Goal: Task Accomplishment & Management: Use online tool/utility

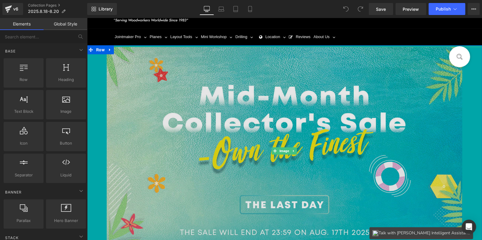
click at [188, 106] on img at bounding box center [285, 151] width 356 height 208
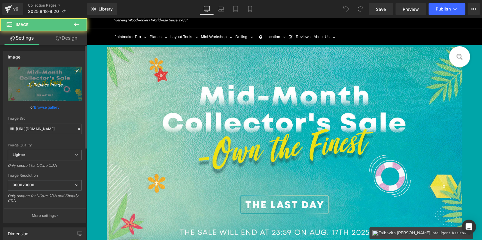
click at [14, 68] on link "Replace Image" at bounding box center [45, 84] width 74 height 35
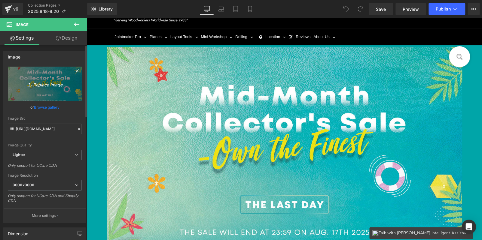
type input "C:\fakepath\edm-bc_05.jpg"
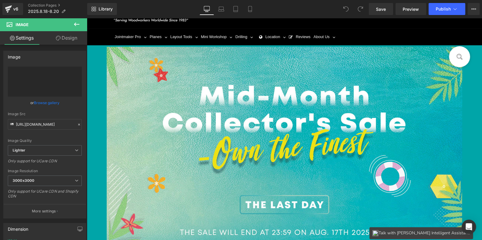
type input "[URL][DOMAIN_NAME]"
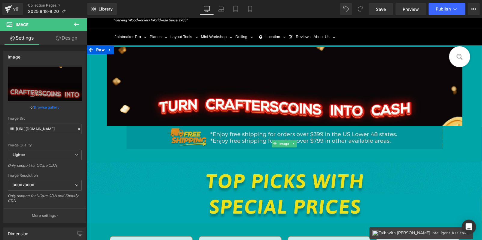
click at [216, 135] on img at bounding box center [284, 144] width 316 height 36
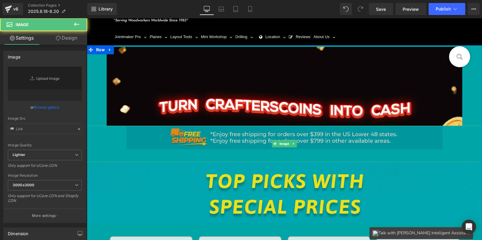
type input "[URL][DOMAIN_NAME]"
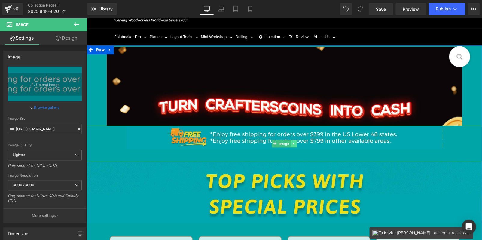
click at [293, 143] on icon at bounding box center [293, 144] width 3 height 4
click at [295, 143] on icon at bounding box center [296, 143] width 3 height 3
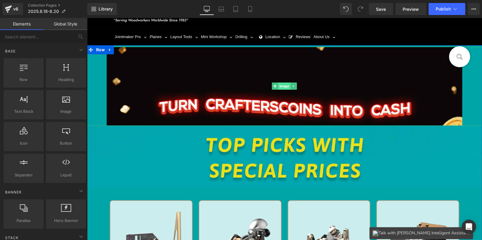
drag, startPoint x: 262, startPoint y: 87, endPoint x: 277, endPoint y: 86, distance: 14.7
click at [263, 87] on img at bounding box center [285, 86] width 356 height 79
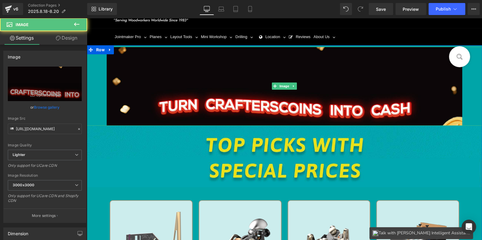
click at [293, 86] on icon at bounding box center [293, 86] width 1 height 2
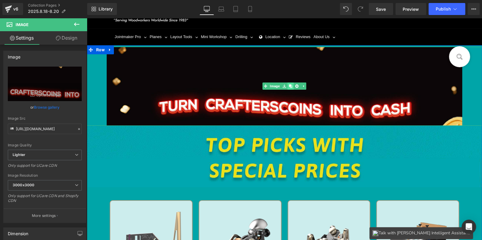
click at [289, 86] on icon at bounding box center [290, 86] width 3 height 3
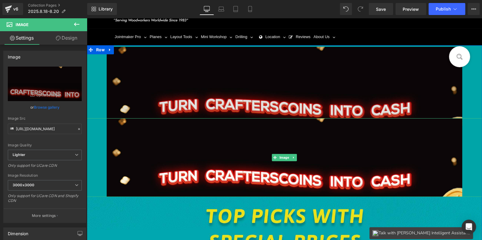
drag, startPoint x: 209, startPoint y: 139, endPoint x: 108, endPoint y: 111, distance: 105.4
click at [210, 139] on img at bounding box center [285, 157] width 356 height 79
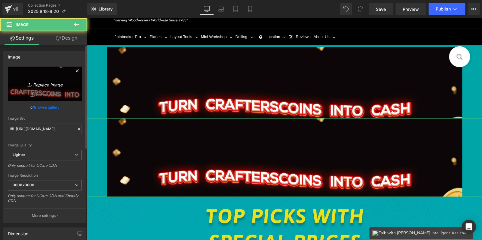
click at [53, 87] on icon "Replace Image" at bounding box center [45, 84] width 48 height 8
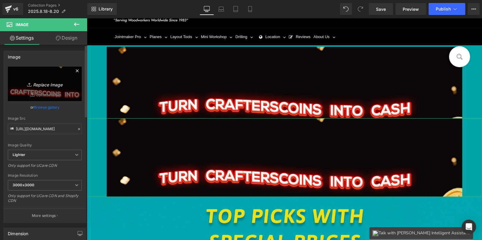
type input "C:\fakepath\edm-bc_06 - 副本.jpg"
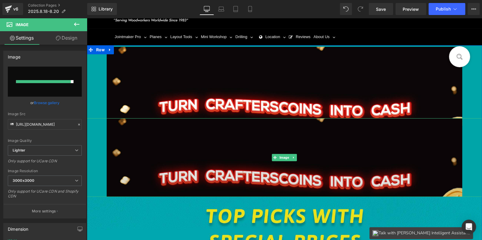
type input "https://ucarecdn.com/944f2557-1505-4eb4-8aa4-104907e43c9d/-/format/auto/-/previ…"
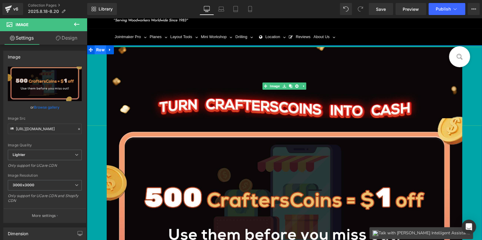
click at [97, 50] on span "Row" at bounding box center [100, 49] width 11 height 9
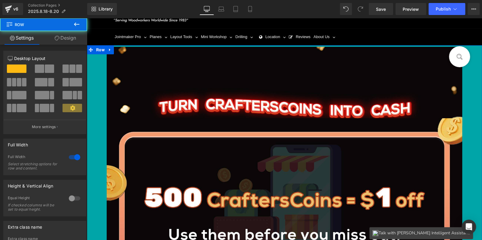
drag, startPoint x: 11, startPoint y: 32, endPoint x: 60, endPoint y: 37, distance: 50.1
click at [60, 37] on link "Design" at bounding box center [66, 38] width 44 height 14
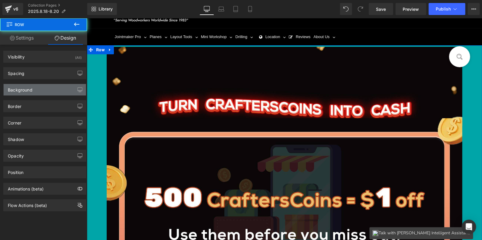
type input "#00a5a8"
type input "100"
click at [36, 85] on div "Background" at bounding box center [45, 89] width 82 height 11
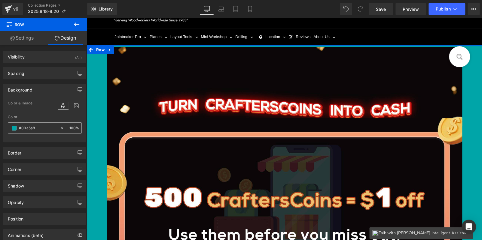
click at [41, 129] on input "#00a5a8" at bounding box center [38, 128] width 38 height 7
paste input "text"
type input "0"
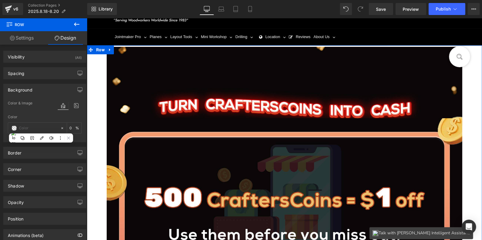
click at [95, 49] on span "Row" at bounding box center [100, 49] width 11 height 9
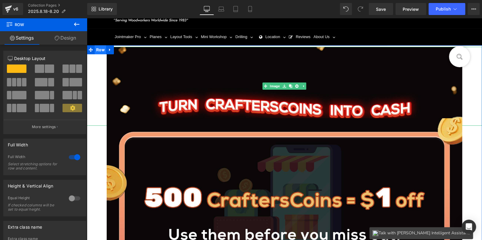
click at [96, 54] on div at bounding box center [284, 86] width 395 height 79
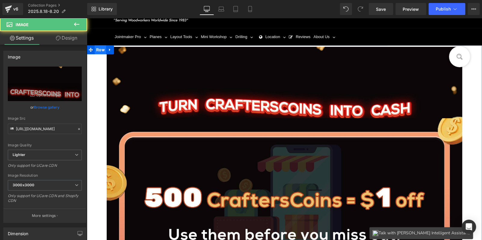
click at [95, 48] on span "Row" at bounding box center [100, 49] width 11 height 9
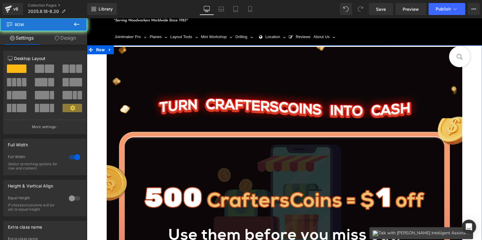
drag, startPoint x: 8, startPoint y: 30, endPoint x: 70, endPoint y: 34, distance: 62.1
click at [71, 34] on link "Design" at bounding box center [66, 38] width 44 height 14
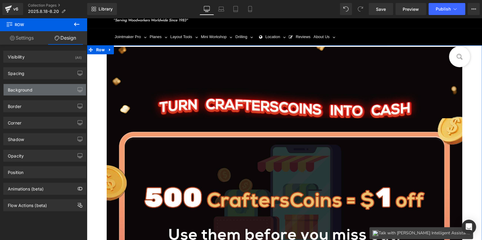
type input "transparent"
type input "0"
click at [48, 91] on div "Background" at bounding box center [45, 89] width 82 height 11
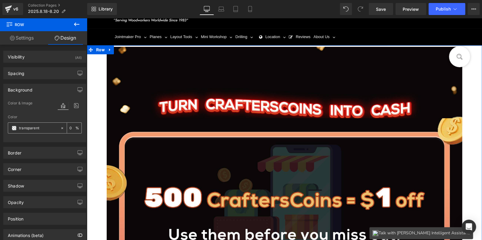
click at [44, 126] on input "transparent" at bounding box center [38, 128] width 38 height 7
paste input "Your Craft, Your Rewards! Start Now!"
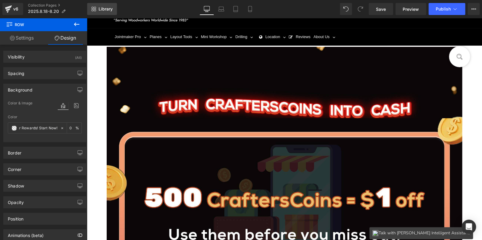
type input "Your Craft, Your Rewards! Start Now!"
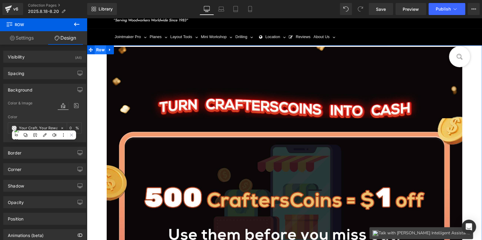
click at [95, 48] on span "Row" at bounding box center [100, 49] width 11 height 9
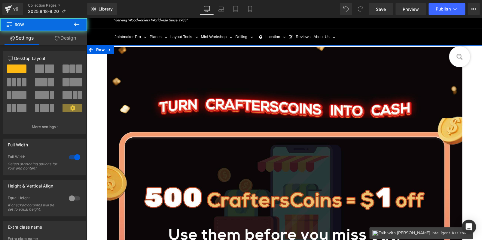
drag, startPoint x: 70, startPoint y: 36, endPoint x: 66, endPoint y: 39, distance: 5.1
click at [70, 36] on link "Design" at bounding box center [66, 38] width 44 height 14
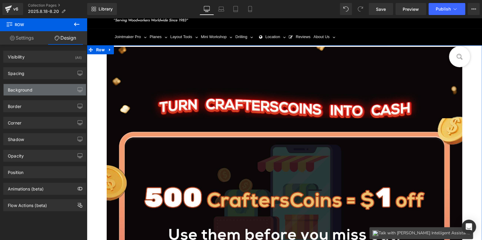
drag, startPoint x: 45, startPoint y: 89, endPoint x: 48, endPoint y: 92, distance: 4.0
click at [47, 89] on div "Background" at bounding box center [45, 89] width 82 height 11
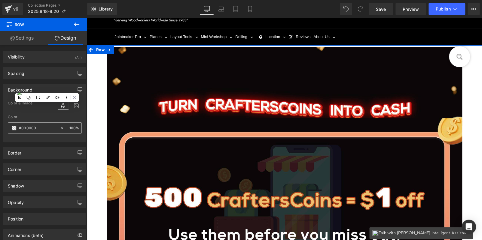
click at [47, 127] on input "#000000" at bounding box center [38, 128] width 38 height 7
paste input "E1011"
type input "#0E1011"
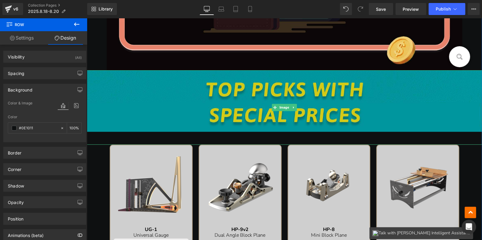
scroll to position [240, 0]
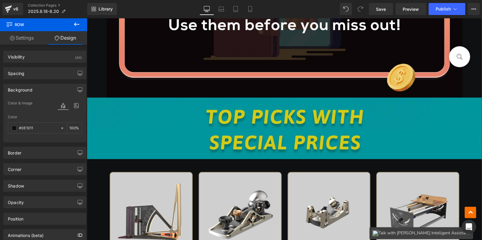
click at [143, 110] on img at bounding box center [284, 135] width 395 height 75
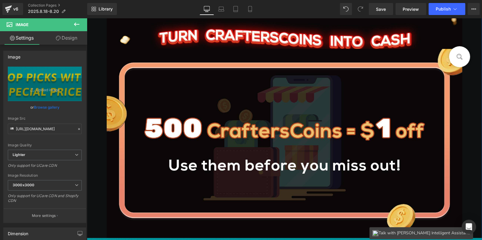
scroll to position [210, 0]
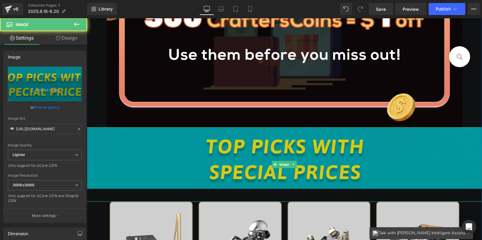
click at [144, 144] on img at bounding box center [284, 164] width 395 height 75
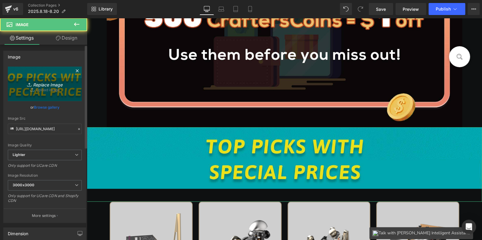
click at [11, 78] on link "Replace Image" at bounding box center [45, 84] width 74 height 35
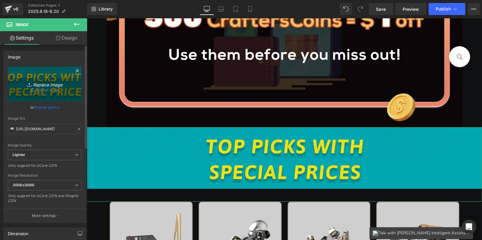
type input "C:\fakepath\edm-bc_02.jpg"
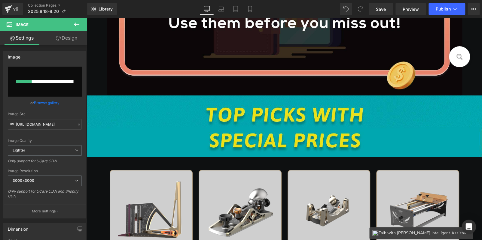
scroll to position [360, 0]
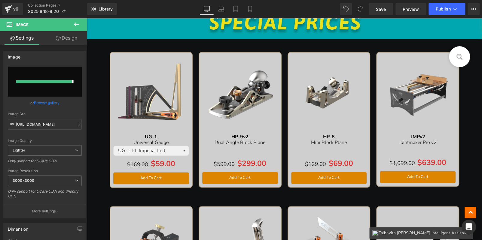
type input "https://ucarecdn.com/cd260336-ac13-4a84-b4f3-f56271b06f52/-/format/auto/-/previ…"
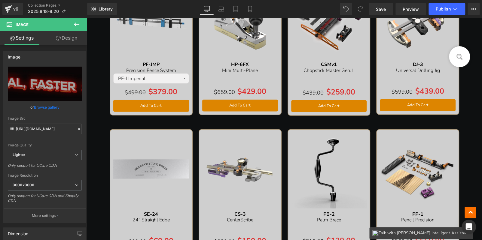
scroll to position [931, 0]
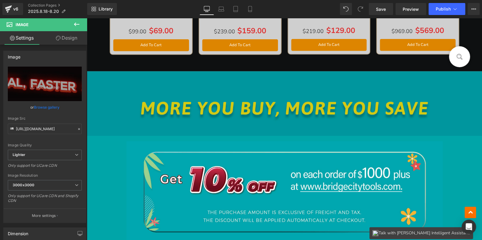
click at [224, 106] on img at bounding box center [284, 111] width 395 height 78
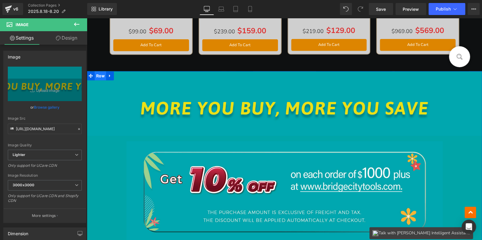
click at [101, 74] on span "Row" at bounding box center [100, 76] width 11 height 9
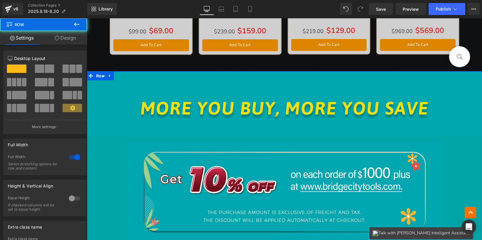
click at [61, 42] on link "Design" at bounding box center [66, 38] width 44 height 14
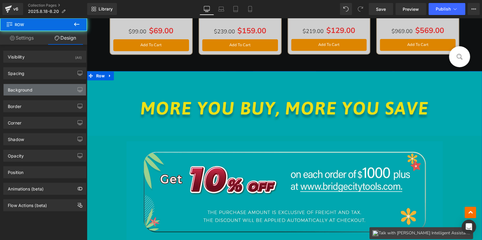
click at [35, 88] on div "Background" at bounding box center [45, 89] width 82 height 11
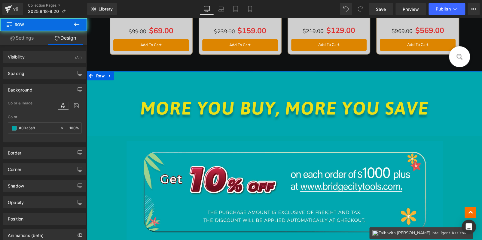
type input "#00a5a8"
type input "100"
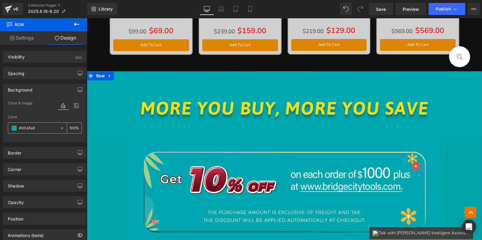
drag, startPoint x: 35, startPoint y: 134, endPoint x: 41, endPoint y: 128, distance: 8.9
click at [35, 133] on div "Color #00a5a8 100 %" at bounding box center [45, 128] width 74 height 26
click at [42, 127] on input "#00a5a8" at bounding box center [38, 128] width 38 height 7
paste input "E1011"
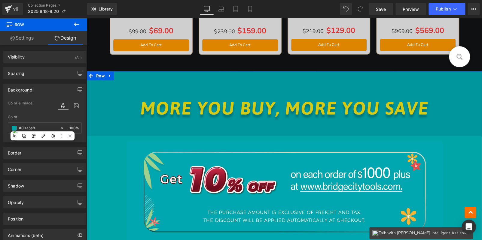
type input "#0E1011"
click at [169, 111] on img at bounding box center [284, 111] width 395 height 78
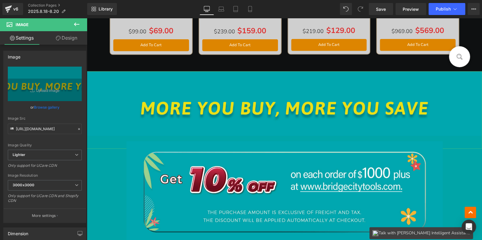
click at [72, 35] on link "Design" at bounding box center [67, 38] width 44 height 14
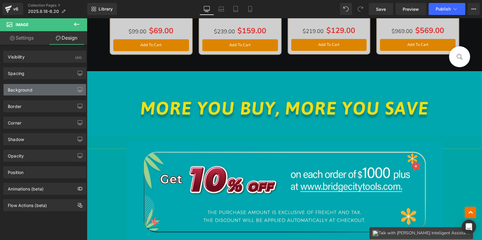
type input "transparent"
type input "0"
click at [32, 89] on div "Background" at bounding box center [20, 88] width 25 height 8
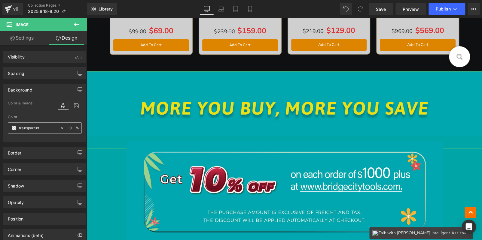
click at [39, 128] on input "transparent" at bounding box center [38, 128] width 38 height 7
paste input "#0E1011"
type input "#0E1011"
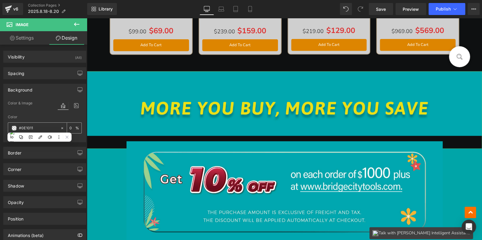
type input "100"
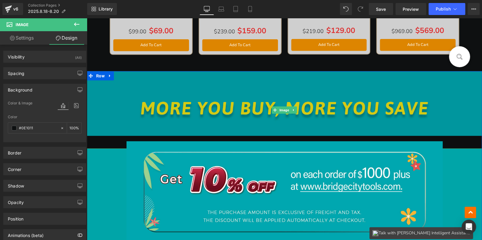
click at [124, 111] on img at bounding box center [284, 111] width 395 height 78
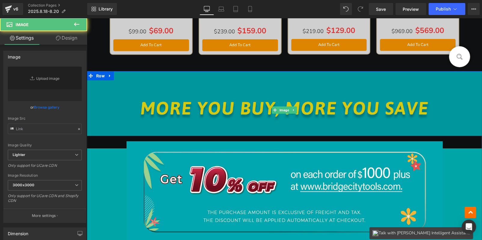
type input "https://ucarecdn.com/786b7e69-5ec4-4e71-b38e-73b3cc06e3d8/-/format/auto/-/previ…"
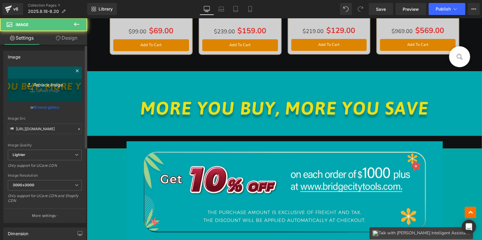
click at [50, 84] on icon "Replace Image" at bounding box center [45, 84] width 48 height 8
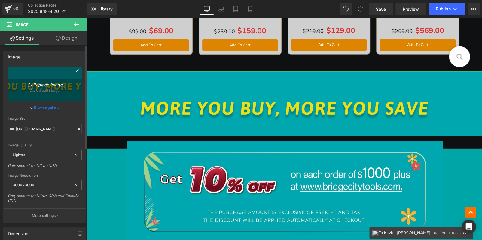
type input "C:\fakepath\edm-bc_07.jpg"
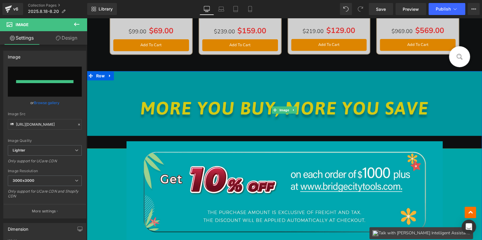
type input "https://ucarecdn.com/49df4c9c-ebe7-40a2-81ae-78f27cc03a1f/-/format/auto/-/previ…"
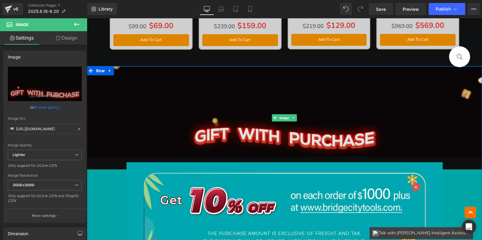
scroll to position [1052, 0]
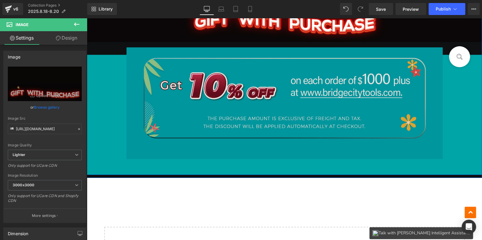
click at [224, 95] on img at bounding box center [284, 109] width 316 height 125
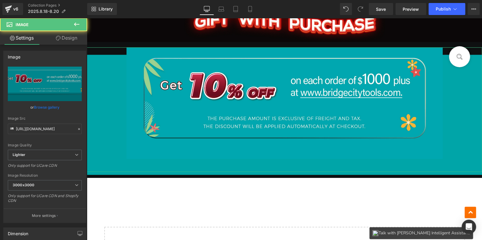
drag, startPoint x: 62, startPoint y: 37, endPoint x: 44, endPoint y: 89, distance: 54.9
click at [62, 37] on link "Design" at bounding box center [67, 38] width 44 height 14
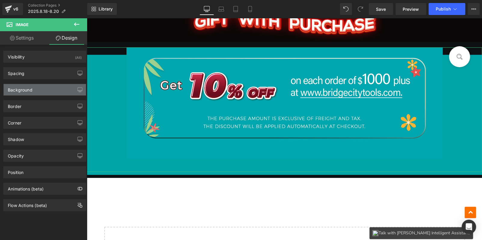
click at [44, 89] on div "Background" at bounding box center [45, 89] width 82 height 11
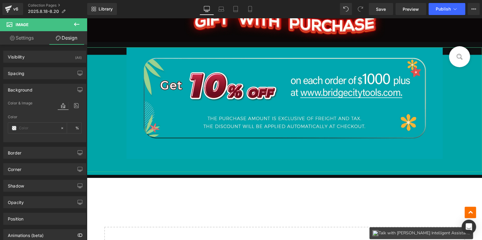
type input "transparent"
type input "0"
click at [44, 130] on input "transparent" at bounding box center [38, 128] width 38 height 7
paste input "#0E1011"
type input "#0E1011"
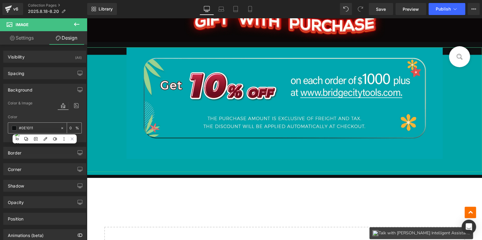
type input "100"
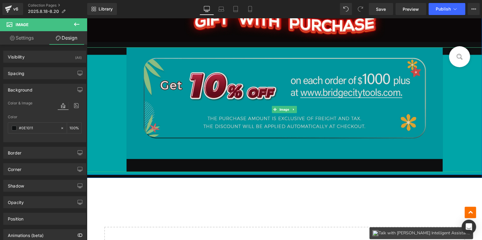
click at [145, 111] on img at bounding box center [284, 109] width 316 height 125
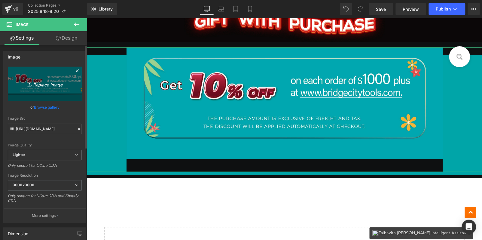
click at [53, 75] on link "Replace Image" at bounding box center [45, 84] width 74 height 35
type input "C:\fakepath\edm-bc_08.jpg"
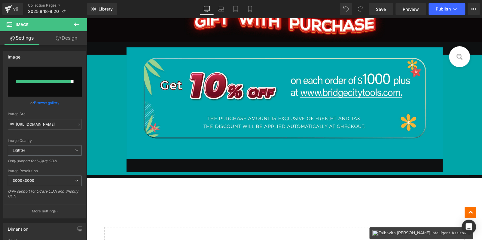
type input "https://ucarecdn.com/0b0c10ed-8d29-49f2-9354-03f5e5edecd7/-/format/auto/-/previ…"
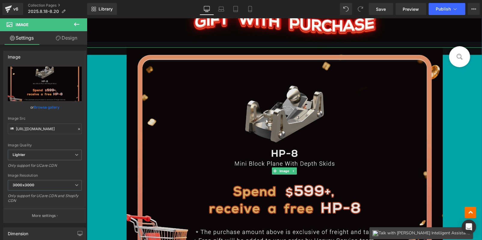
click at [313, 141] on img at bounding box center [284, 171] width 316 height 248
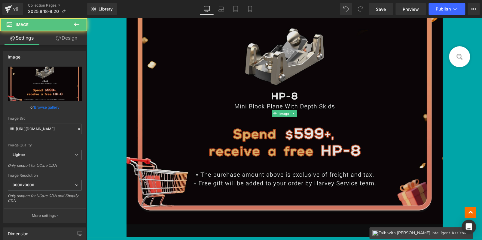
scroll to position [1172, 0]
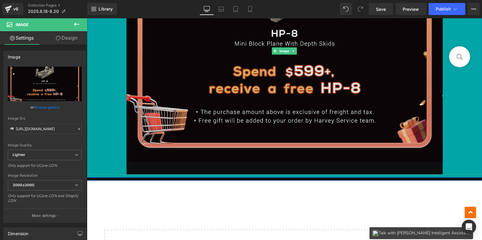
click at [388, 150] on img at bounding box center [284, 51] width 316 height 248
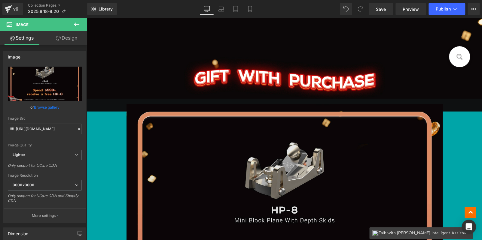
scroll to position [1052, 0]
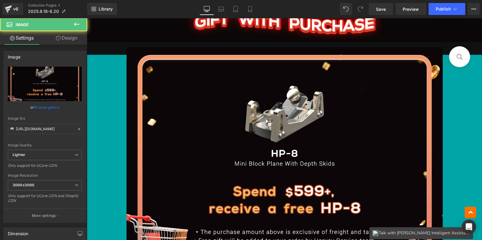
click at [109, 94] on div at bounding box center [284, 171] width 395 height 248
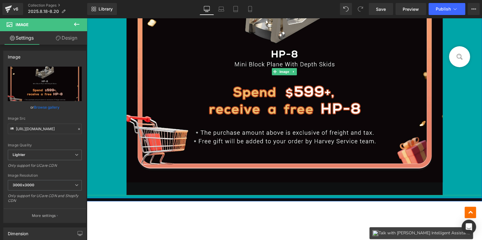
scroll to position [1172, 0]
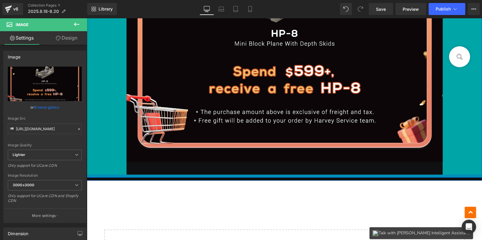
click at [106, 175] on div at bounding box center [284, 176] width 395 height 3
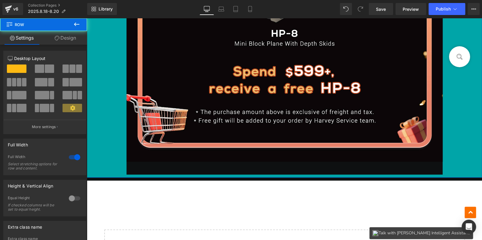
click at [72, 37] on link "Design" at bounding box center [66, 38] width 44 height 14
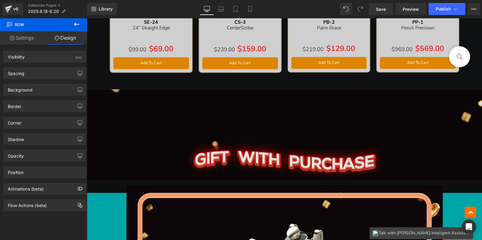
scroll to position [901, 0]
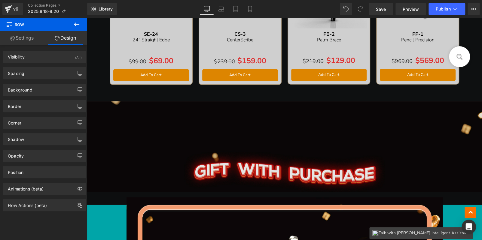
click at [100, 120] on img at bounding box center [284, 154] width 395 height 104
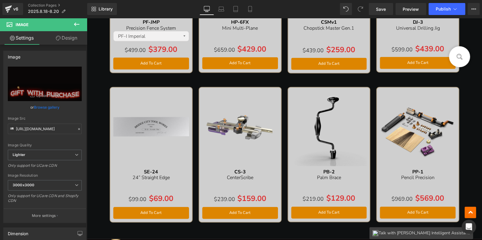
scroll to position [751, 0]
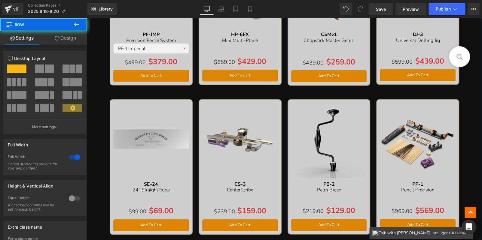
click at [72, 39] on link "Design" at bounding box center [66, 38] width 44 height 14
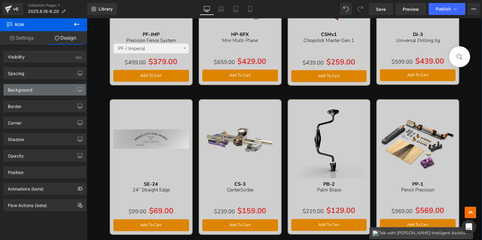
click at [47, 89] on div "Background" at bounding box center [45, 89] width 82 height 11
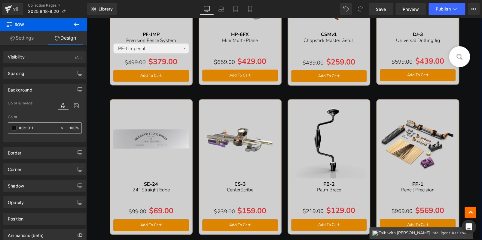
click at [41, 126] on input "#0e1011" at bounding box center [38, 128] width 38 height 7
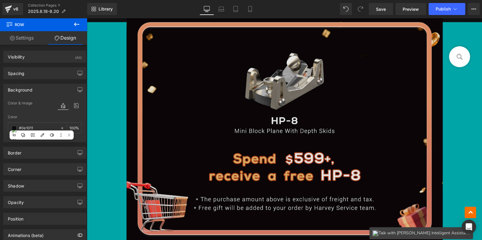
scroll to position [1172, 0]
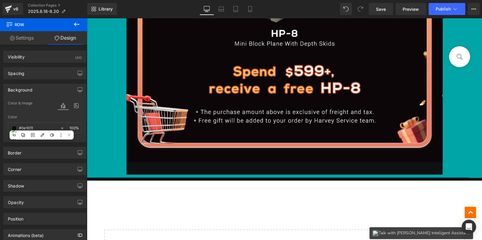
click at [108, 81] on div at bounding box center [284, 51] width 395 height 248
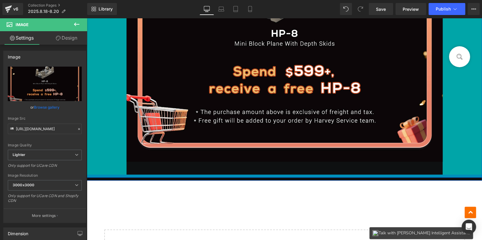
click at [99, 175] on div at bounding box center [284, 176] width 395 height 3
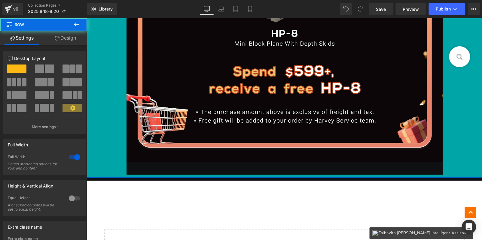
click at [69, 42] on link "Design" at bounding box center [66, 38] width 44 height 14
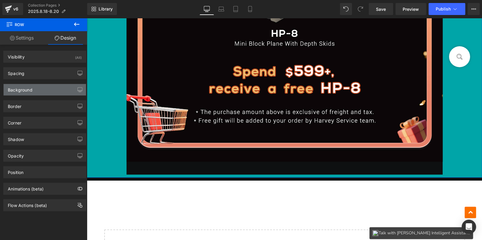
click at [46, 87] on div "Background" at bounding box center [45, 89] width 82 height 11
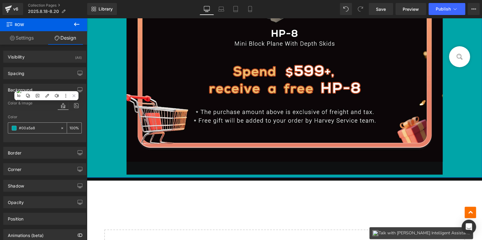
click at [42, 126] on input "#00a5a8" at bounding box center [38, 128] width 38 height 7
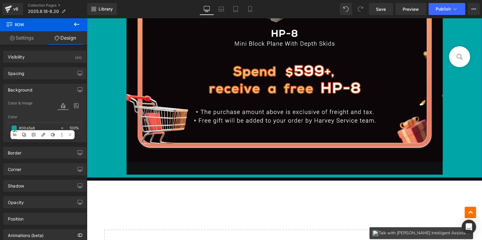
paste input "e1011"
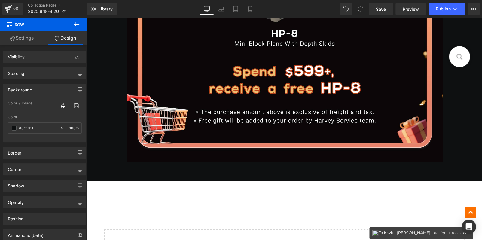
type input "#0e1011"
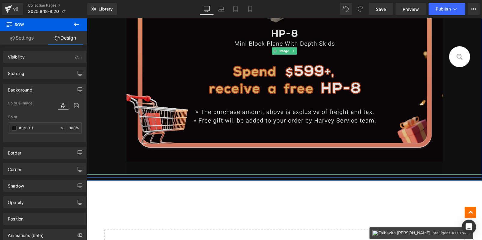
click at [243, 121] on img at bounding box center [284, 51] width 316 height 248
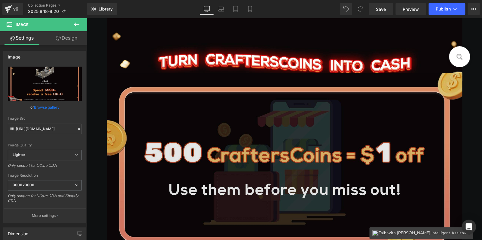
scroll to position [0, 0]
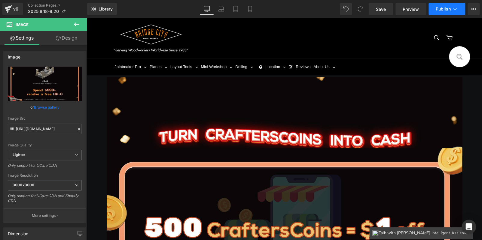
click at [443, 4] on button "Publish" at bounding box center [446, 9] width 37 height 12
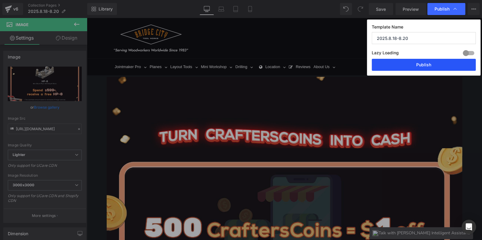
drag, startPoint x: 412, startPoint y: 69, endPoint x: 251, endPoint y: 98, distance: 164.3
click at [412, 69] on button "Publish" at bounding box center [424, 65] width 104 height 12
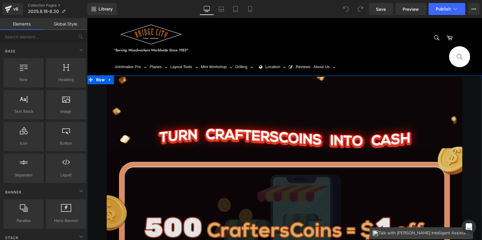
click at [228, 176] on img at bounding box center [285, 243] width 356 height 190
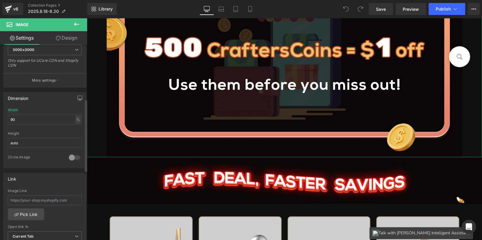
scroll to position [150, 0]
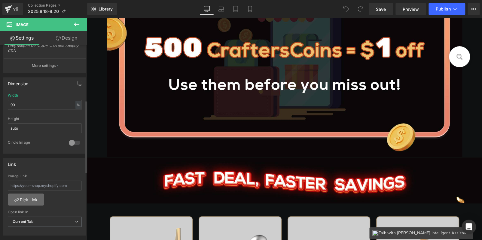
click at [32, 197] on link "Pick Link" at bounding box center [26, 200] width 36 height 12
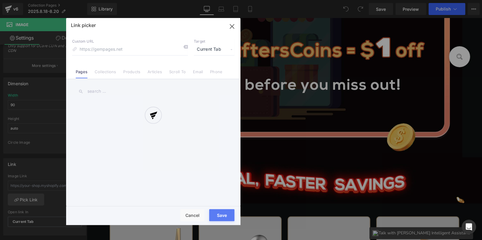
click at [110, 71] on div at bounding box center [153, 121] width 174 height 207
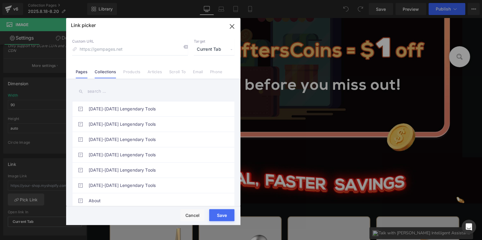
click at [108, 72] on link "Collections" at bounding box center [105, 73] width 21 height 9
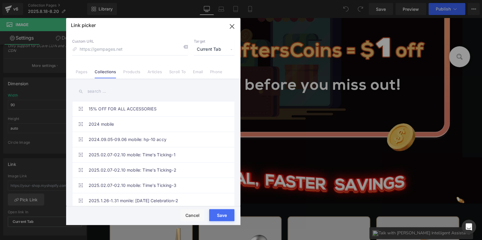
click at [112, 93] on input "text" at bounding box center [153, 92] width 162 height 14
click at [230, 26] on icon "button" at bounding box center [232, 27] width 10 height 10
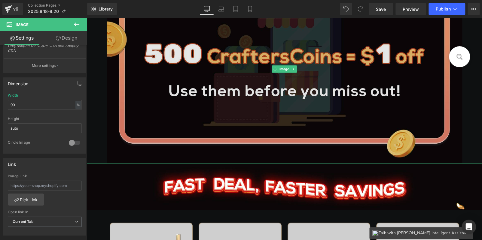
scroll to position [120, 0]
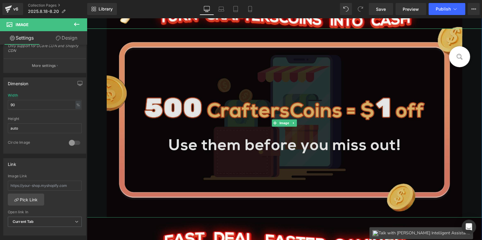
click at [216, 107] on img at bounding box center [285, 124] width 356 height 190
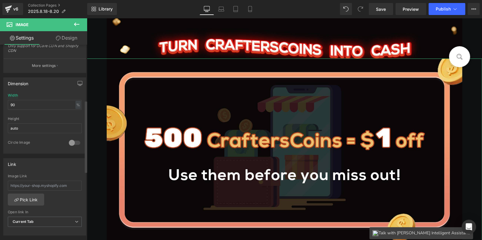
scroll to position [0, 0]
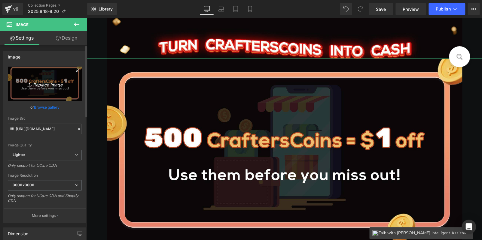
click at [48, 84] on icon "Replace Image" at bounding box center [45, 84] width 48 height 8
type input "C:\fakepath\edm-bc_06.jpg"
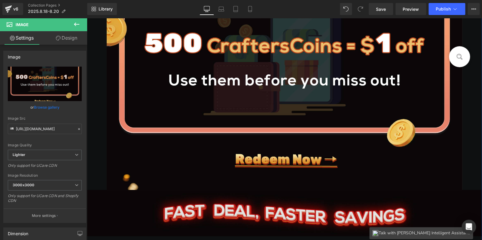
scroll to position [270, 0]
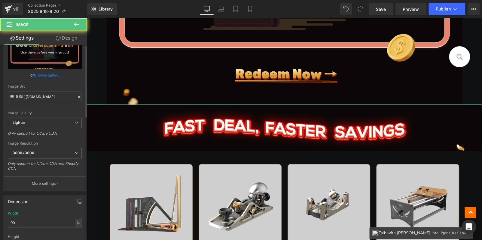
scroll to position [150, 0]
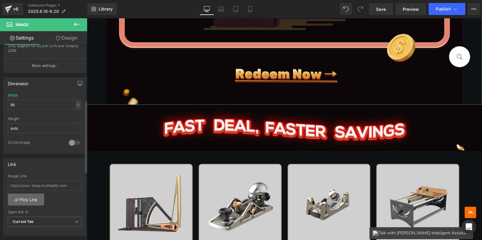
click at [35, 194] on link "Pick Link" at bounding box center [26, 200] width 36 height 12
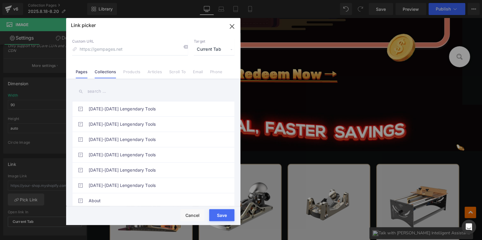
click at [109, 73] on link "Collections" at bounding box center [105, 73] width 21 height 9
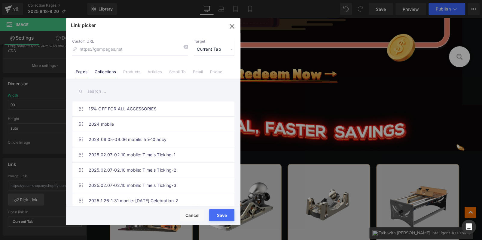
click at [83, 73] on link "Pages" at bounding box center [82, 73] width 12 height 9
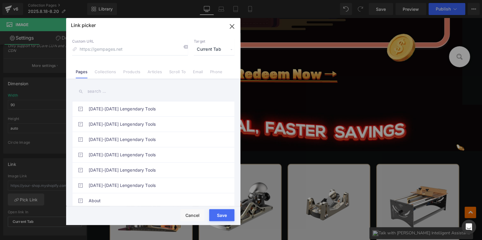
click at [98, 93] on input "text" at bounding box center [153, 92] width 162 height 14
paste input "loyalty"
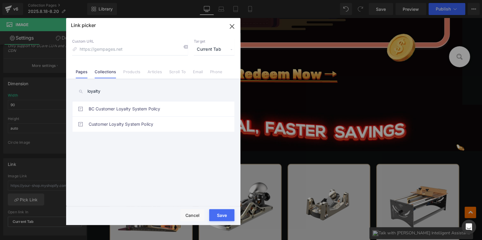
type input "loyalty"
click at [100, 75] on link "Collections" at bounding box center [105, 73] width 21 height 9
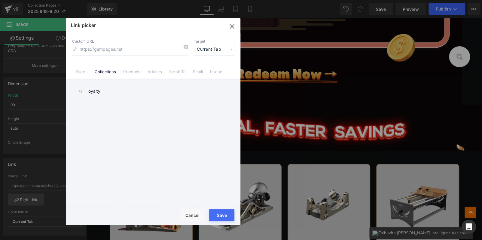
click at [108, 90] on input "loyalty" at bounding box center [153, 92] width 162 height 14
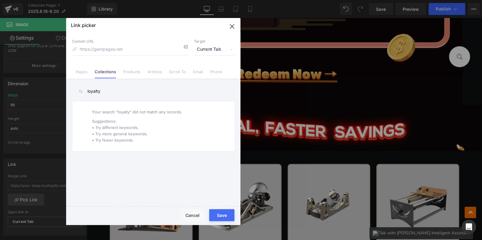
click at [112, 88] on input "loyalty" at bounding box center [153, 92] width 162 height 14
click at [83, 73] on link "Pages" at bounding box center [82, 73] width 12 height 9
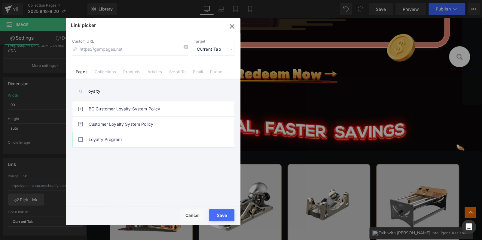
click at [121, 137] on link "Loyalty Program" at bounding box center [155, 139] width 132 height 15
click at [224, 214] on div "Rendering Content" at bounding box center [241, 216] width 37 height 7
click at [224, 209] on div "Save Cancel" at bounding box center [153, 215] width 174 height 19
click at [224, 212] on button "Save" at bounding box center [221, 215] width 25 height 12
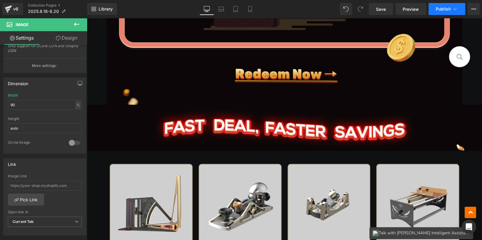
click at [449, 8] on span "Publish" at bounding box center [443, 9] width 15 height 5
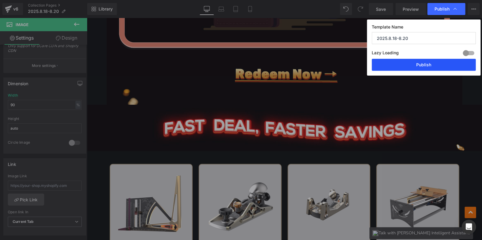
click at [428, 64] on button "Publish" at bounding box center [424, 65] width 104 height 12
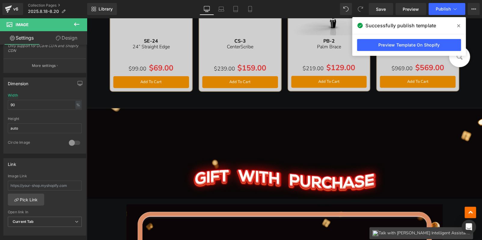
scroll to position [1141, 0]
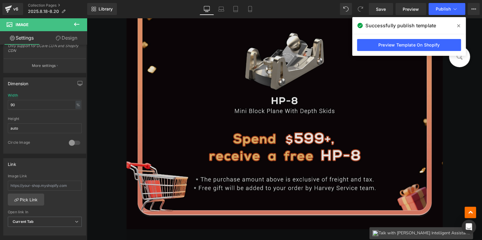
click at [242, 132] on img at bounding box center [284, 119] width 316 height 248
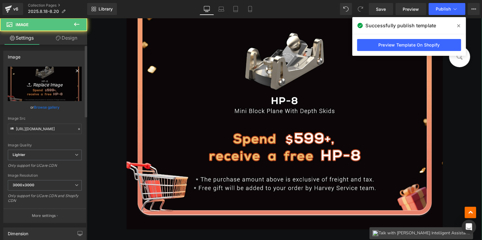
click at [45, 80] on icon "Replace Image" at bounding box center [45, 84] width 48 height 8
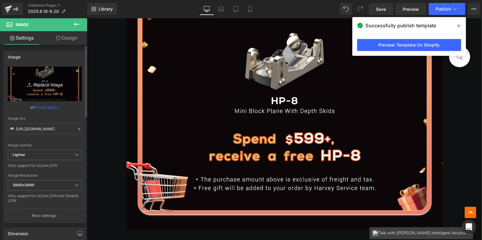
type input "C:\fakepath\edm-bc_08.jpg"
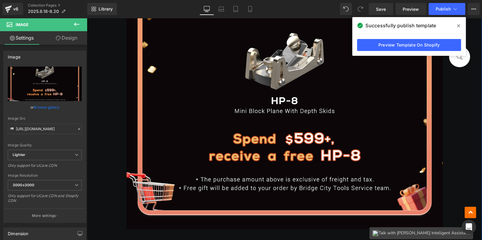
scroll to position [991, 0]
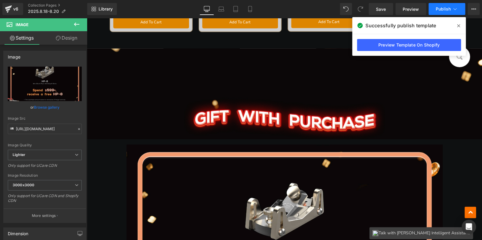
click at [443, 6] on button "Publish" at bounding box center [446, 9] width 37 height 12
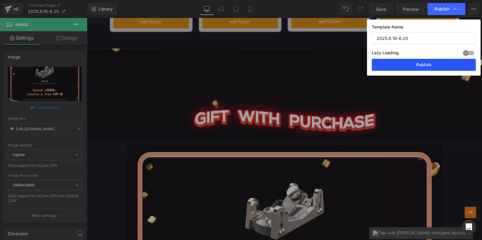
click at [438, 68] on button "Publish" at bounding box center [424, 65] width 104 height 12
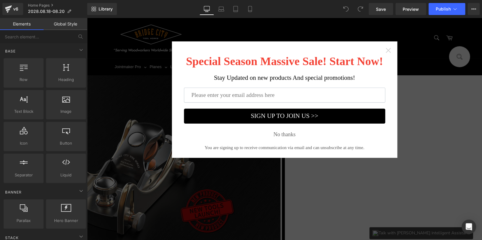
click at [388, 49] on icon "Close widget" at bounding box center [388, 50] width 6 height 6
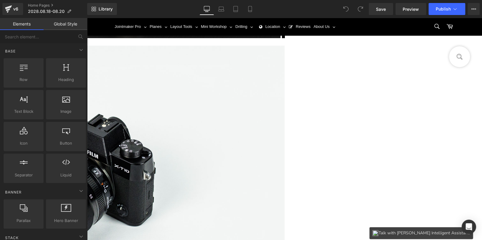
scroll to position [361, 0]
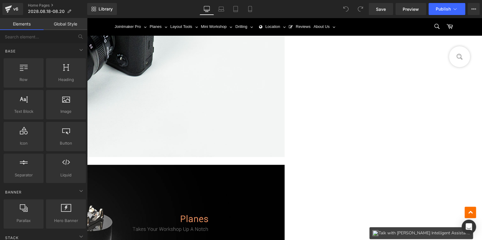
click at [261, 99] on img at bounding box center [86, 26] width 395 height 262
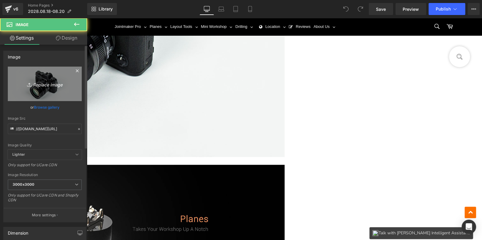
click at [32, 83] on icon "Replace Image" at bounding box center [45, 84] width 48 height 8
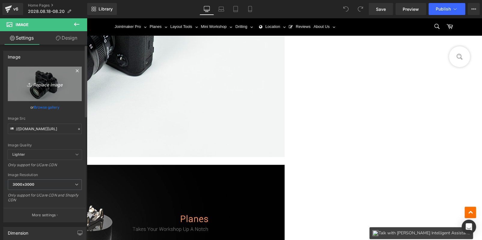
type input "C:\fakepath\ABE5B8EB6C7ED7FB1163277DDA1BF78D.jpg"
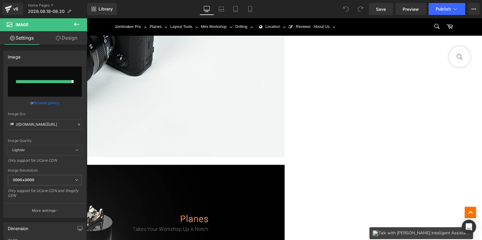
type input "[URL][DOMAIN_NAME]"
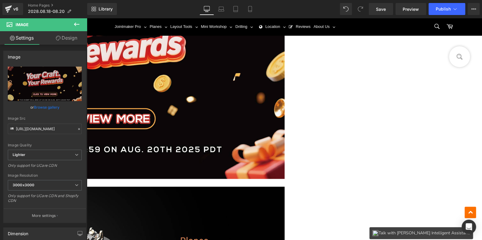
scroll to position [240, 0]
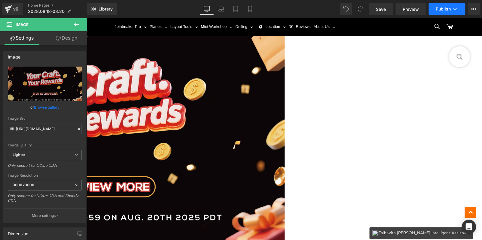
click at [444, 10] on span "Publish" at bounding box center [443, 9] width 15 height 5
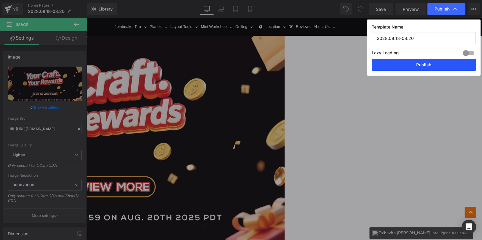
click at [427, 62] on button "Publish" at bounding box center [424, 65] width 104 height 12
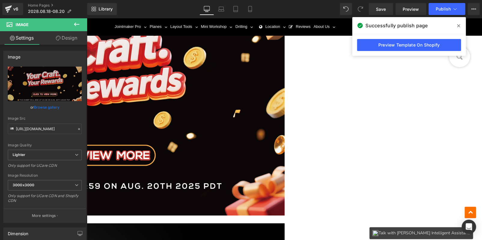
scroll to position [270, 0]
